Goal: Find contact information: Find contact information

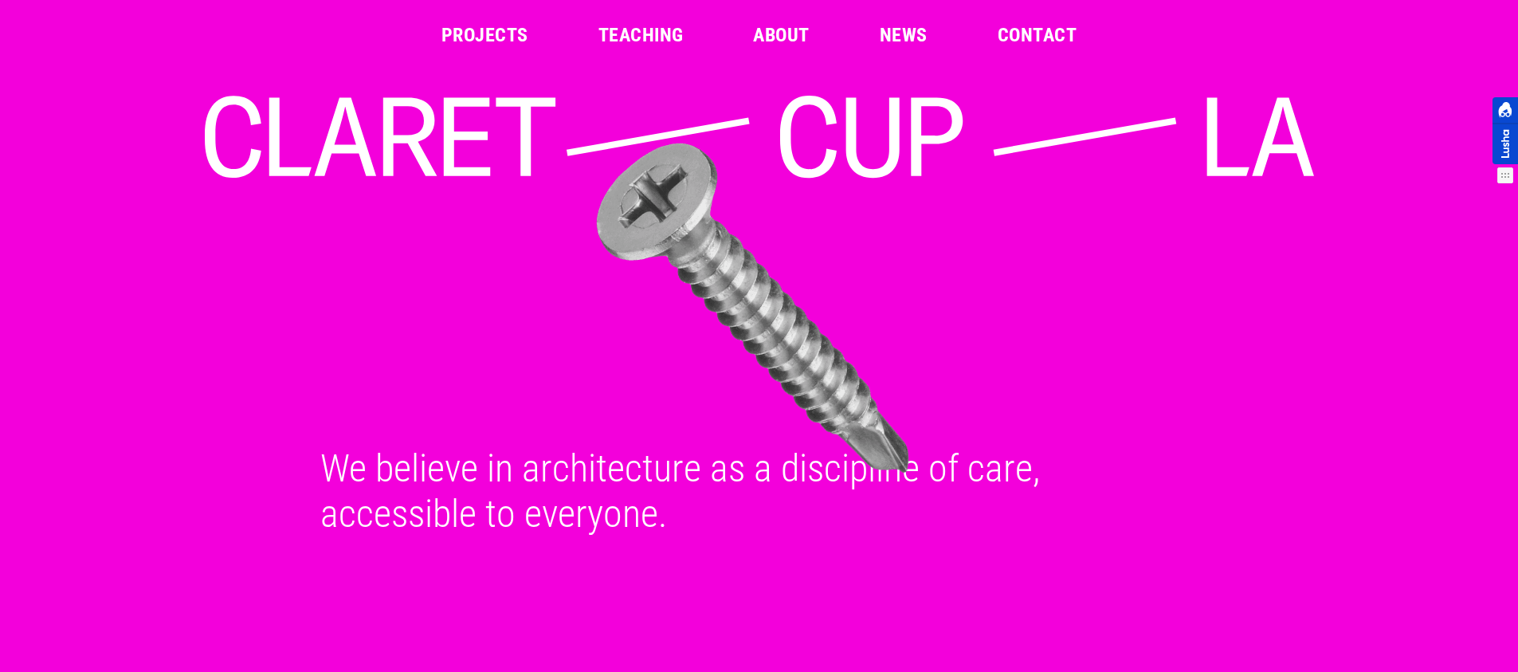
click at [1508, 144] on div at bounding box center [1506, 130] width 26 height 67
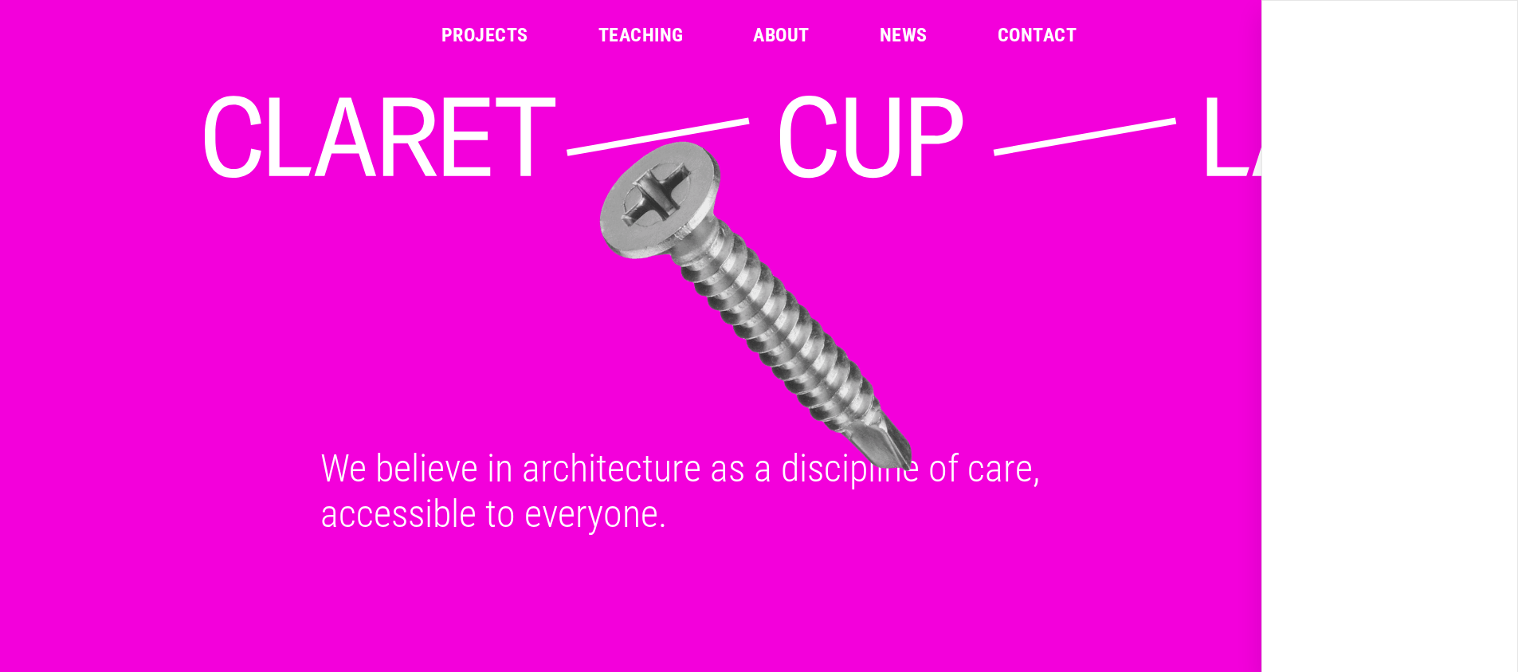
drag, startPoint x: 1101, startPoint y: 198, endPoint x: 479, endPoint y: 5, distance: 650.9
click at [1101, 198] on img at bounding box center [756, 307] width 1122 height 336
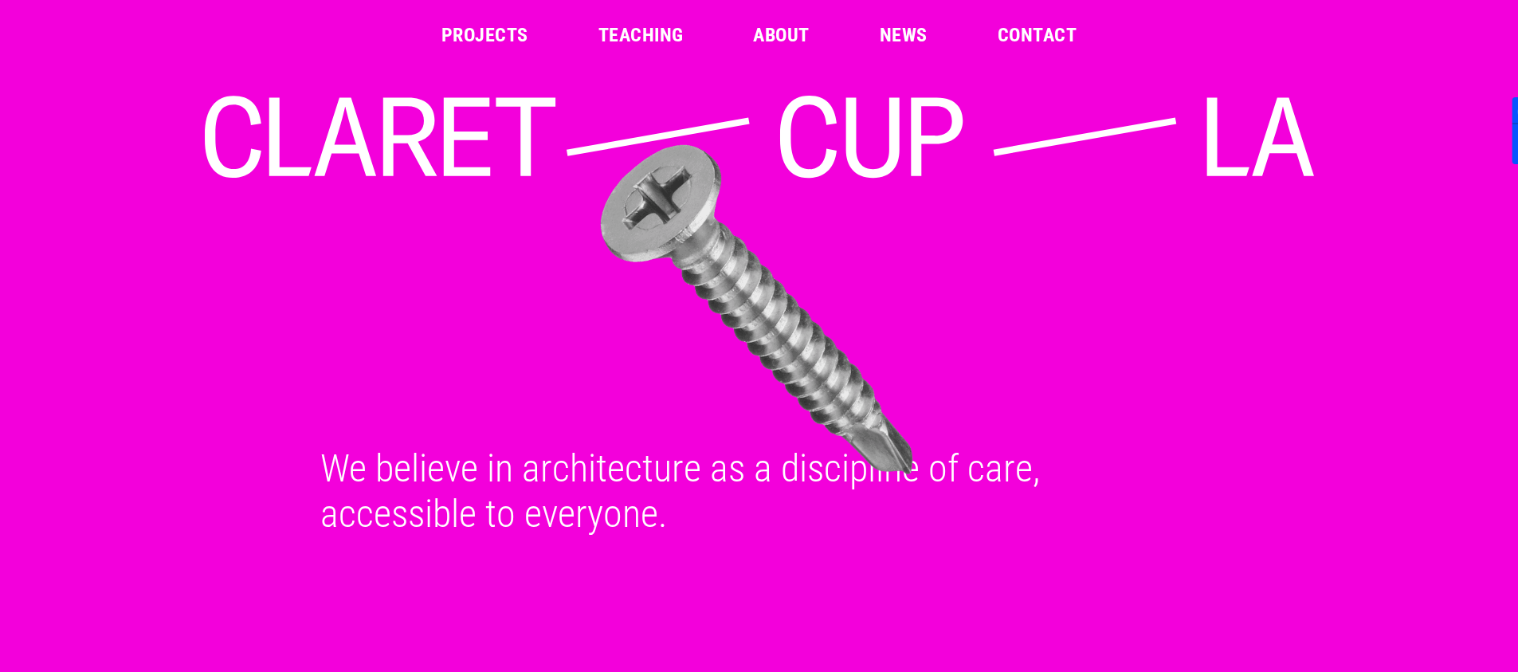
click at [1026, 41] on link "Contact" at bounding box center [1037, 35] width 79 height 19
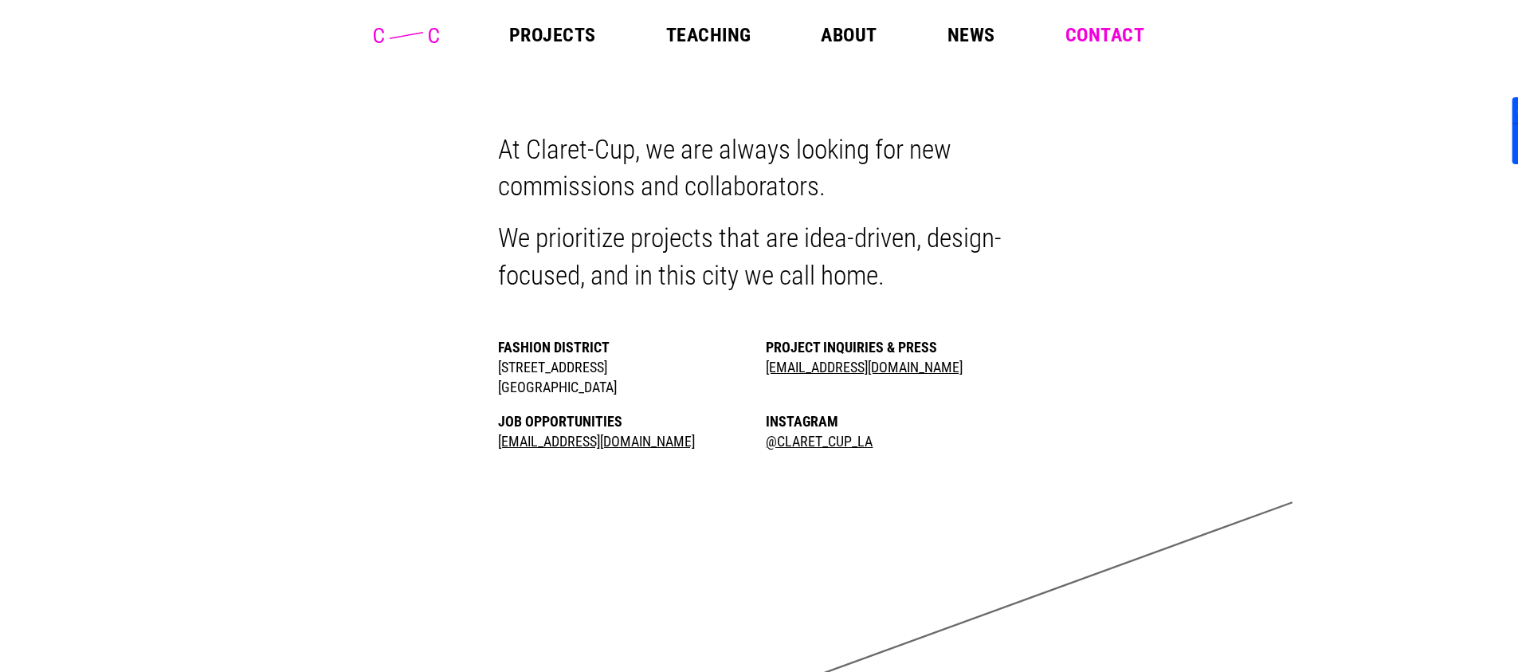
click at [862, 42] on link "About" at bounding box center [849, 35] width 56 height 19
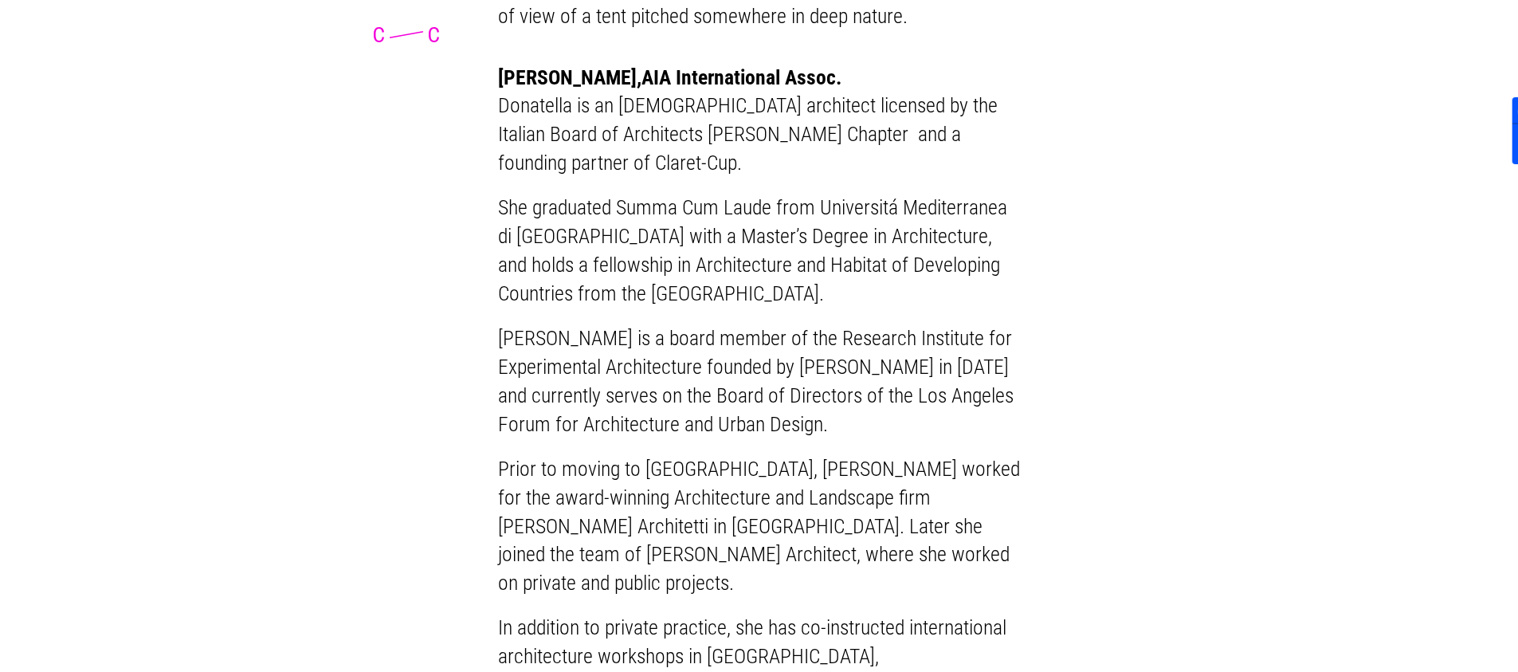
scroll to position [2351, 0]
